Goal: Task Accomplishment & Management: Complete application form

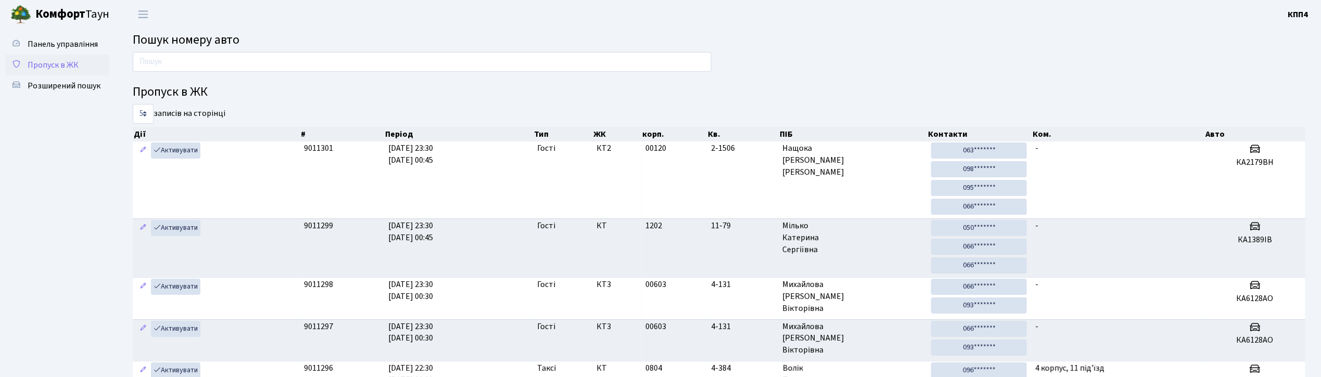
click at [28, 61] on span "Пропуск в ЖК" at bounding box center [53, 64] width 51 height 11
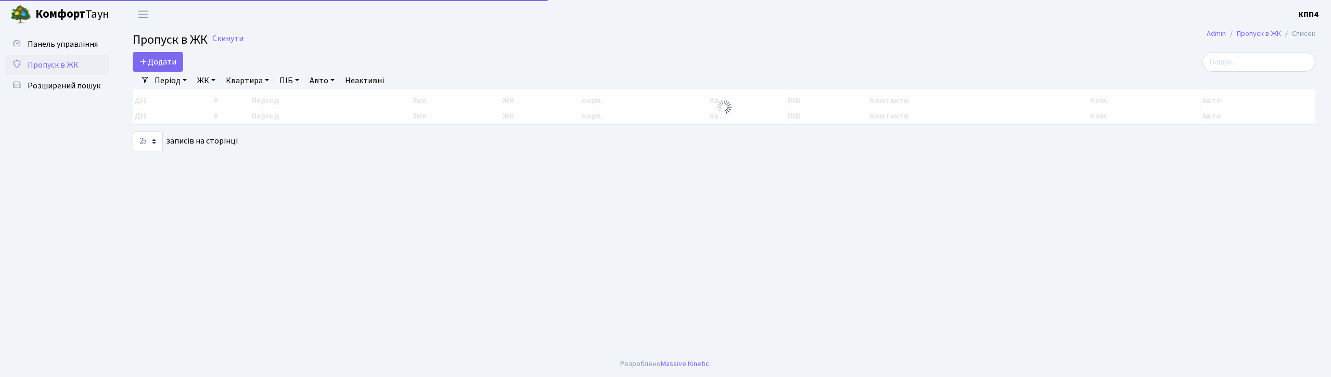
select select "25"
click at [183, 68] on link "Додати" at bounding box center [158, 62] width 50 height 20
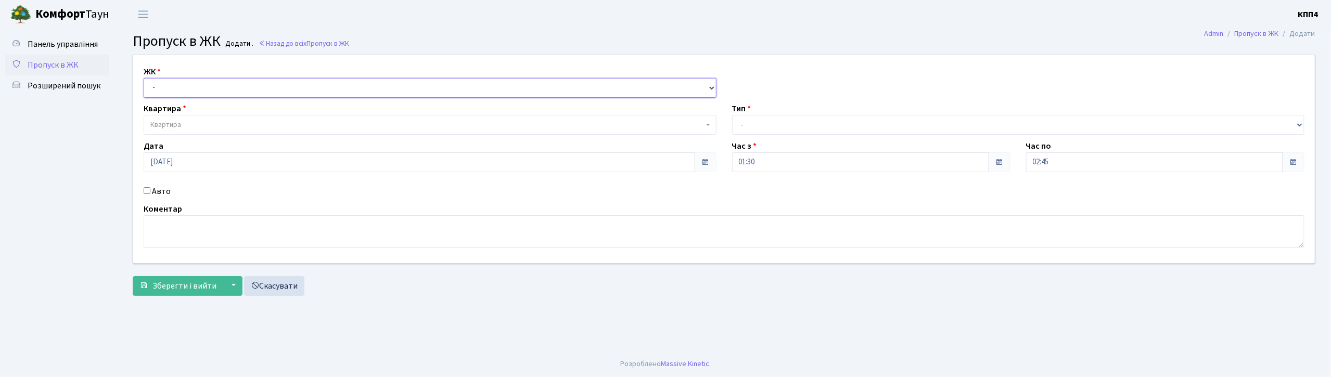
click at [223, 97] on select "- КТ, вул. Регенераторна, 4 КТ2, просп. [STREET_ADDRESS] [STREET_ADDRESS] [PERS…" at bounding box center [430, 88] width 573 height 20
select select "271"
click at [144, 78] on select "- КТ, вул. Регенераторна, 4 КТ2, просп. [STREET_ADDRESS] [STREET_ADDRESS] [PERS…" at bounding box center [430, 88] width 573 height 20
select select
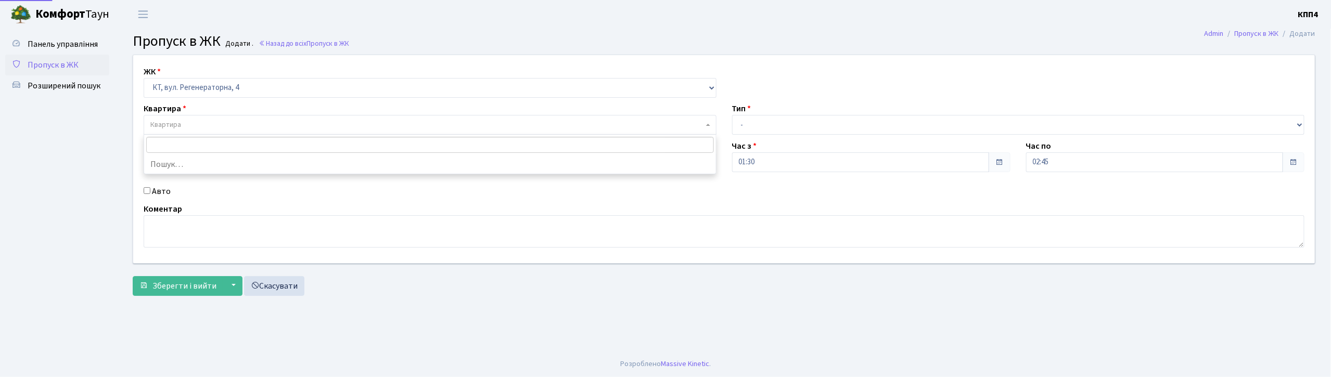
click at [213, 128] on span "Квартира" at bounding box center [426, 125] width 553 height 10
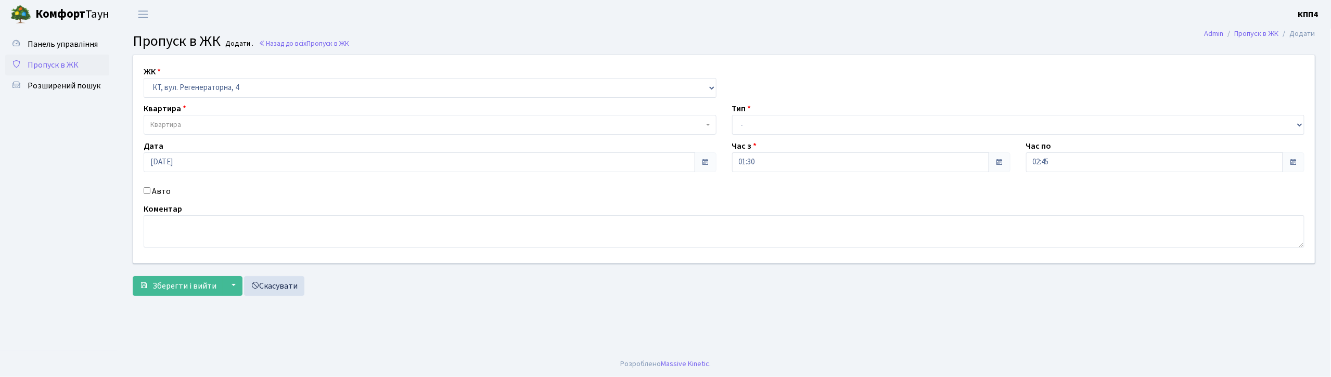
click at [73, 65] on span "Пропуск в ЖК" at bounding box center [53, 64] width 51 height 11
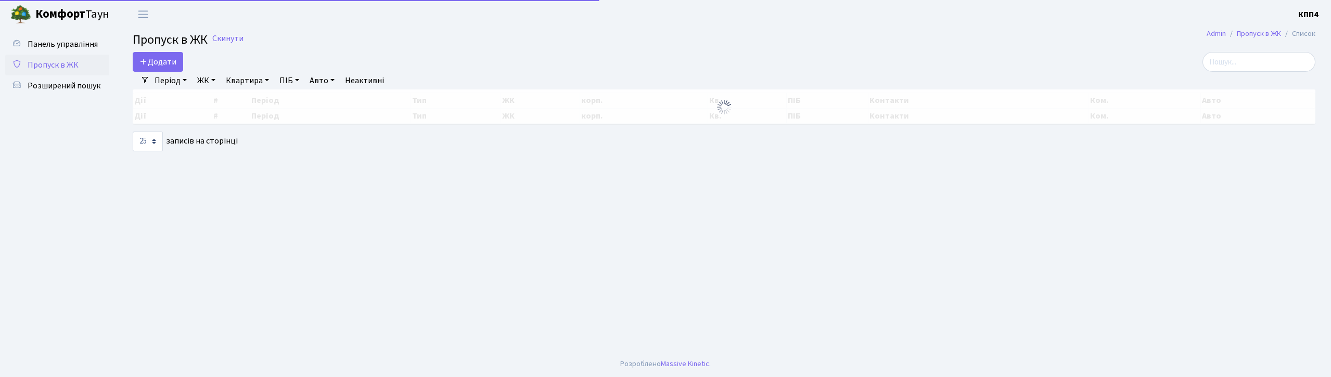
select select "25"
click at [1228, 62] on input "search" at bounding box center [1259, 62] width 113 height 20
